Goal: Transaction & Acquisition: Purchase product/service

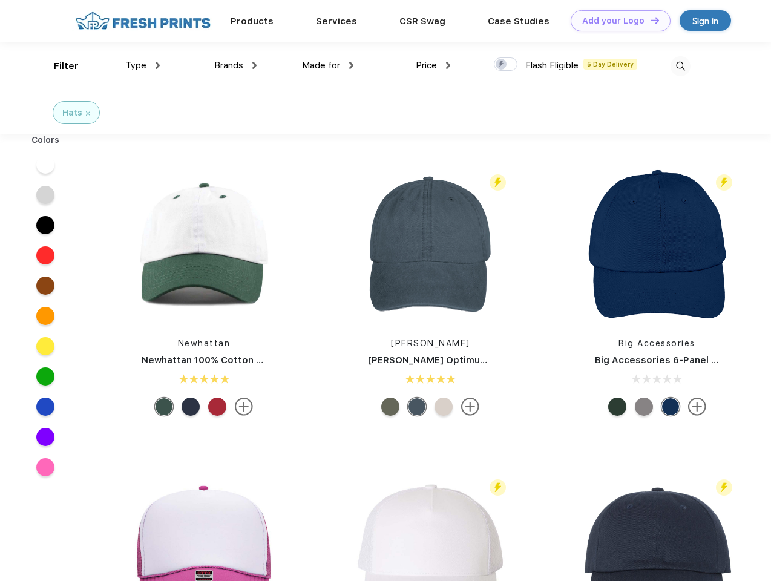
click at [616, 21] on link "Add your Logo Design Tool" at bounding box center [620, 20] width 100 height 21
click at [58, 66] on div "Filter" at bounding box center [66, 66] width 25 height 14
click at [143, 65] on span "Type" at bounding box center [135, 65] width 21 height 11
click at [235, 65] on span "Brands" at bounding box center [228, 65] width 29 height 11
click at [328, 65] on span "Made for" at bounding box center [321, 65] width 38 height 11
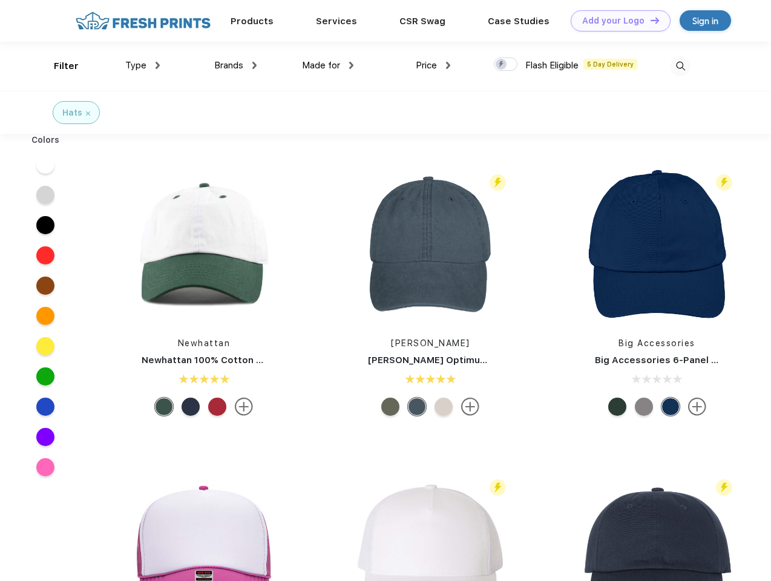
click at [433, 65] on span "Price" at bounding box center [426, 65] width 21 height 11
click at [506, 65] on div at bounding box center [506, 63] width 24 height 13
click at [501, 65] on input "checkbox" at bounding box center [498, 61] width 8 height 8
click at [680, 66] on img at bounding box center [680, 66] width 20 height 20
click at [45, 165] on div at bounding box center [45, 164] width 47 height 30
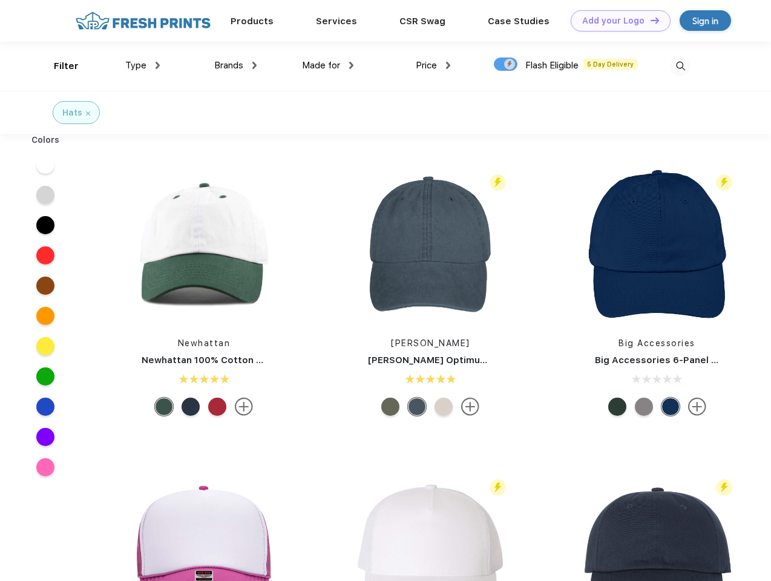
click at [45, 195] on div at bounding box center [45, 195] width 47 height 30
